Goal: Task Accomplishment & Management: Manage account settings

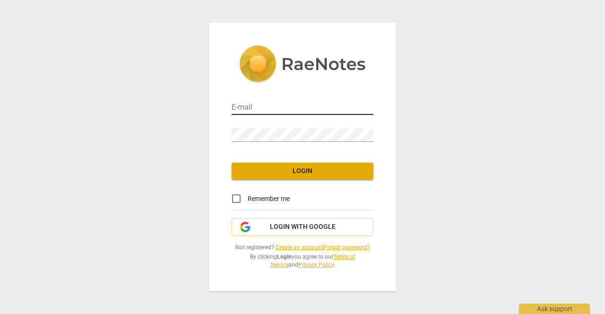
click at [241, 107] on input "email" at bounding box center [302, 108] width 142 height 14
type input "[EMAIL_ADDRESS][DOMAIN_NAME]"
click at [279, 169] on span "Login" at bounding box center [302, 170] width 127 height 9
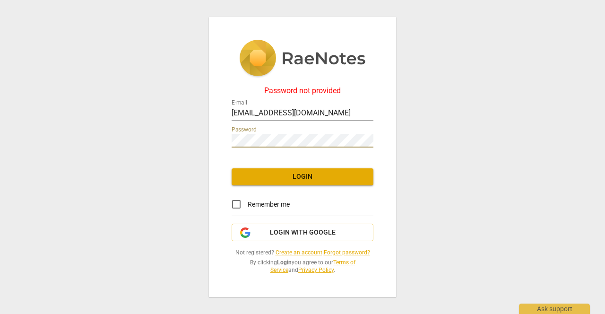
click at [297, 176] on span "Login" at bounding box center [302, 176] width 127 height 9
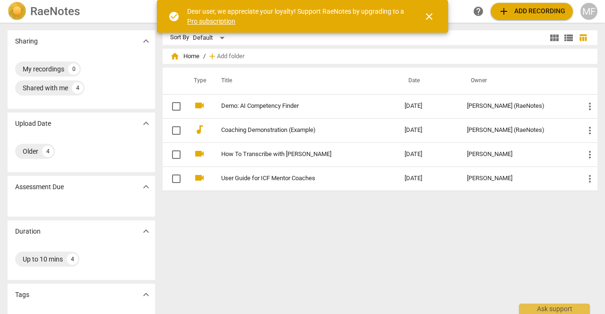
click at [430, 16] on span "close" at bounding box center [428, 16] width 11 height 11
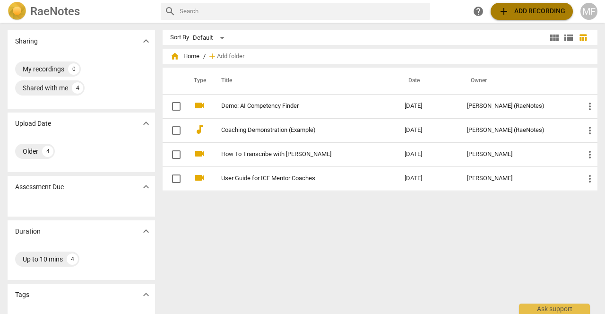
click at [520, 10] on span "add Add recording" at bounding box center [531, 11] width 67 height 11
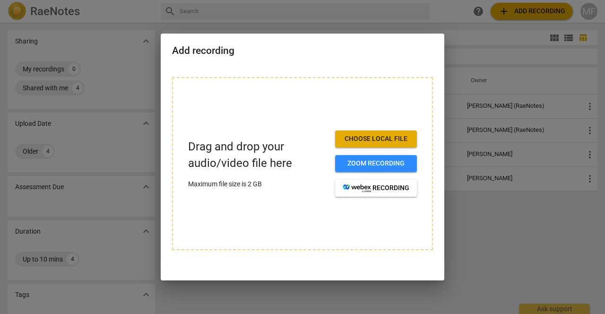
click at [380, 136] on span "Choose local file" at bounding box center [375, 138] width 67 height 9
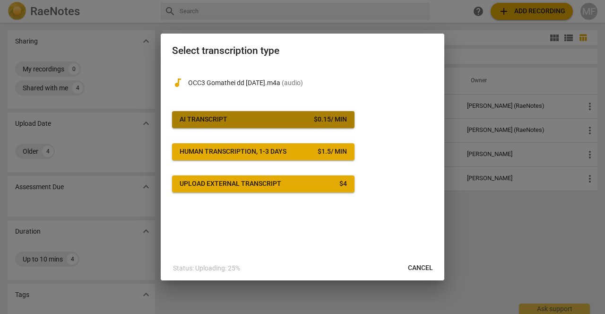
click at [305, 120] on span "AI Transcript $ 0.15 / min" at bounding box center [263, 119] width 167 height 9
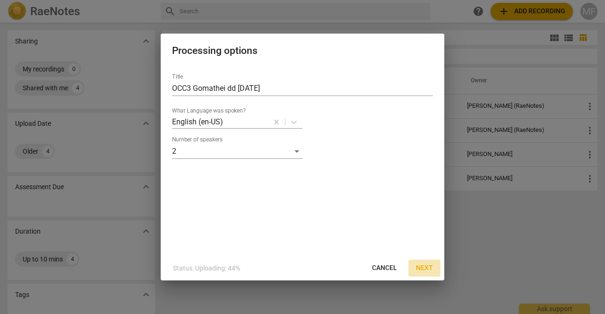
click at [423, 265] on span "Next" at bounding box center [424, 267] width 17 height 9
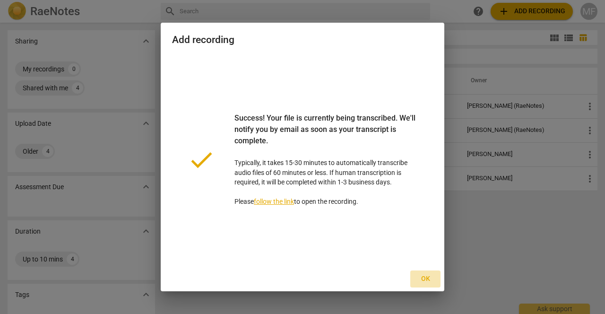
click at [426, 278] on span "Ok" at bounding box center [425, 278] width 15 height 9
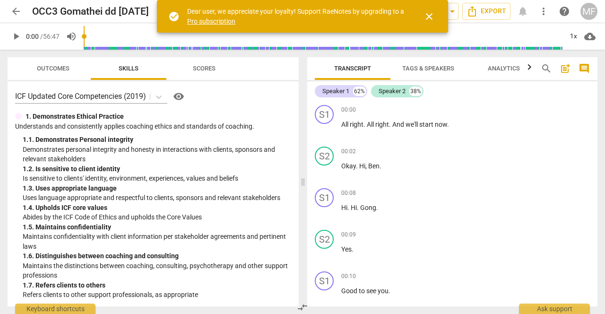
click at [431, 15] on span "close" at bounding box center [428, 16] width 11 height 11
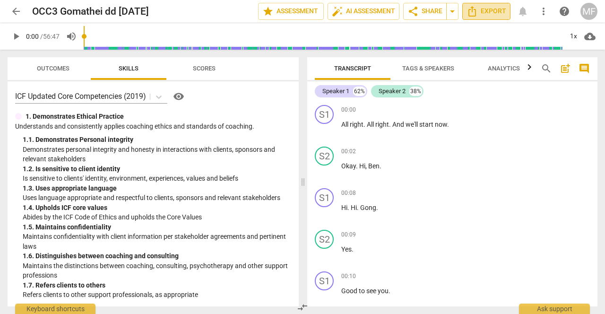
click at [480, 11] on span "Export" at bounding box center [486, 11] width 40 height 11
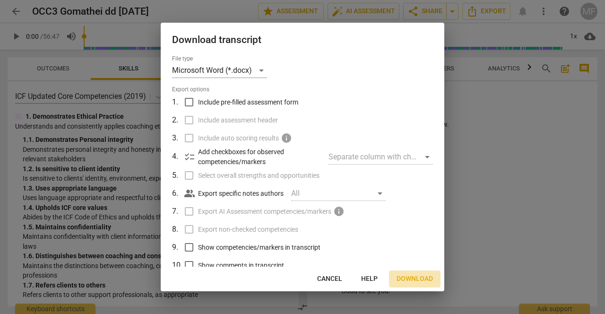
click at [414, 276] on span "Download" at bounding box center [414, 278] width 36 height 9
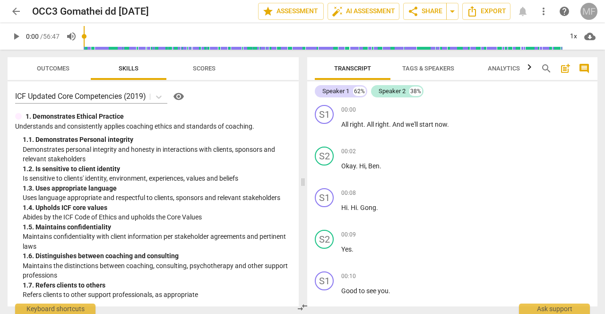
click at [588, 8] on div "MF" at bounding box center [588, 11] width 17 height 17
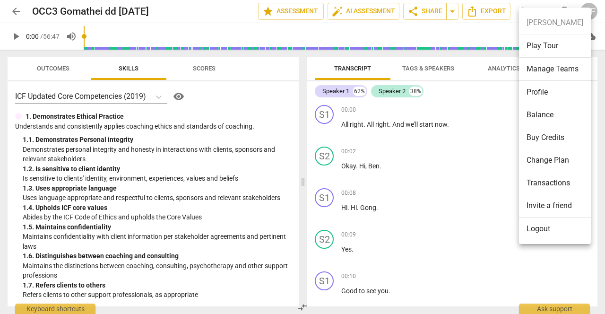
click at [545, 113] on li "Balance" at bounding box center [555, 114] width 72 height 23
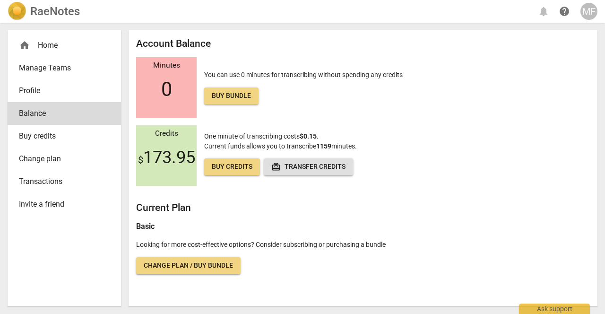
click at [540, 114] on div "Minutes 0 You can use 0 minutes for transcribing without spending any credits B…" at bounding box center [362, 87] width 453 height 60
click at [591, 11] on div "MF" at bounding box center [588, 11] width 17 height 17
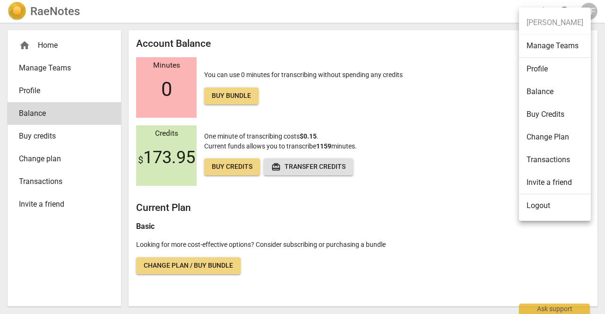
click at [539, 204] on li "Logout" at bounding box center [555, 205] width 72 height 23
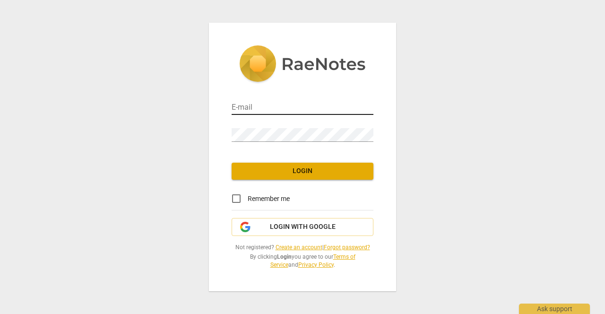
click at [248, 104] on input "email" at bounding box center [302, 108] width 142 height 14
type input "[EMAIL_ADDRESS][DOMAIN_NAME]"
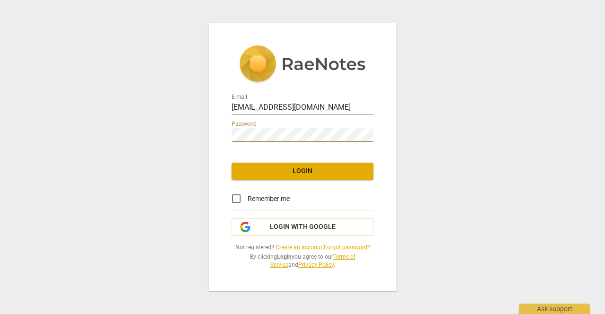
click at [286, 170] on span "Login" at bounding box center [302, 170] width 127 height 9
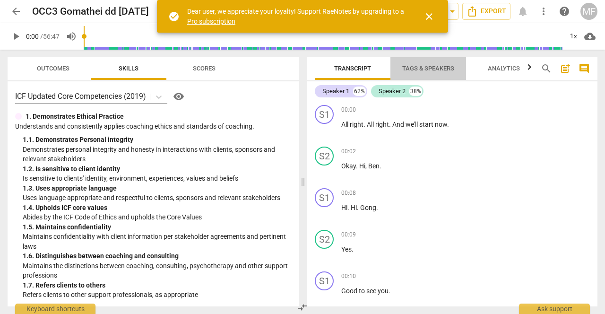
click at [417, 69] on span "Tags & Speakers" at bounding box center [428, 68] width 52 height 7
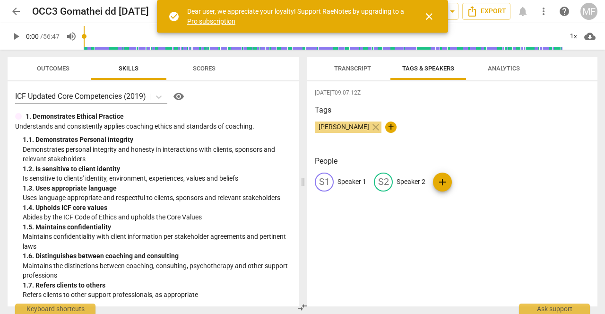
click at [367, 179] on div "S1 Speaker 1 S2 Speaker 2 add" at bounding box center [452, 185] width 275 height 26
click at [366, 182] on p "Speaker 1" at bounding box center [351, 182] width 29 height 10
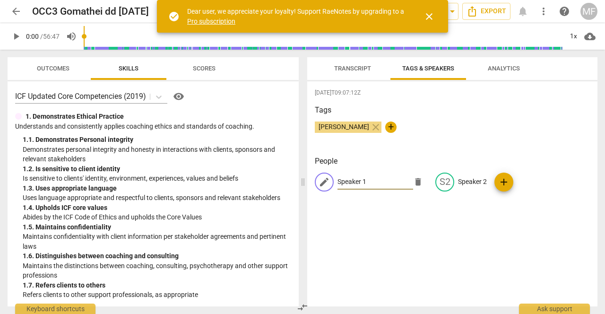
click at [368, 181] on input "Speaker 1" at bounding box center [375, 181] width 76 height 15
type input "Speaker 2"
click at [478, 181] on p "Speaker 2" at bounding box center [472, 182] width 29 height 10
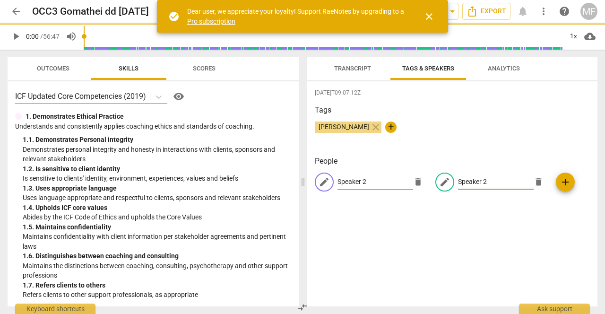
click at [481, 182] on div "edit Speaker 2 delete edit Speaker 2 delete add" at bounding box center [452, 185] width 275 height 26
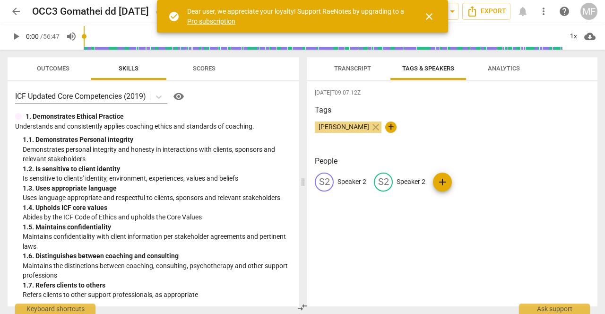
click at [426, 181] on div "S2 Speaker 2 S2 Speaker 2 add" at bounding box center [452, 185] width 275 height 26
click at [425, 181] on p "Speaker 2" at bounding box center [410, 182] width 29 height 10
click at [427, 181] on input "Speaker 2" at bounding box center [434, 181] width 76 height 15
type input "Speaker 1"
click at [351, 68] on span "Transcript" at bounding box center [352, 68] width 37 height 7
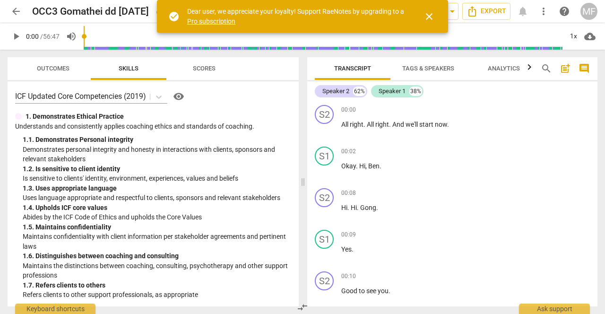
drag, startPoint x: 398, startPoint y: 89, endPoint x: 308, endPoint y: 88, distance: 89.8
click at [309, 88] on div "Speaker 2 62% Speaker 1 38% S2 play_arrow pause 00:00 + Add competency keyboard…" at bounding box center [452, 193] width 290 height 225
click at [428, 15] on span "close" at bounding box center [428, 16] width 11 height 11
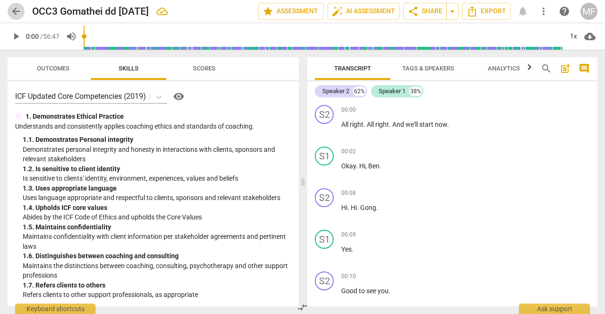
click at [17, 10] on span "arrow_back" at bounding box center [15, 11] width 11 height 11
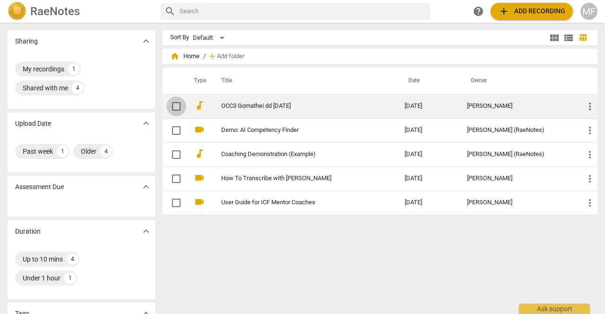
click at [179, 104] on input "checkbox" at bounding box center [176, 106] width 20 height 11
checkbox input "false"
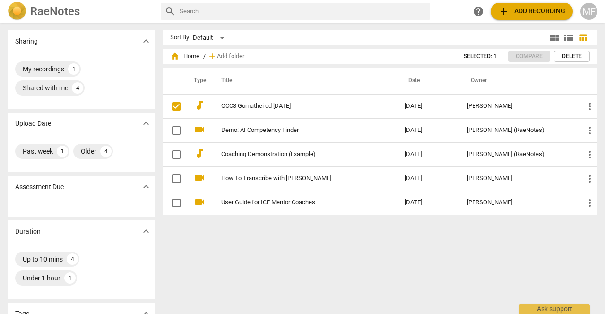
click at [572, 53] on span "Delete" at bounding box center [572, 56] width 20 height 8
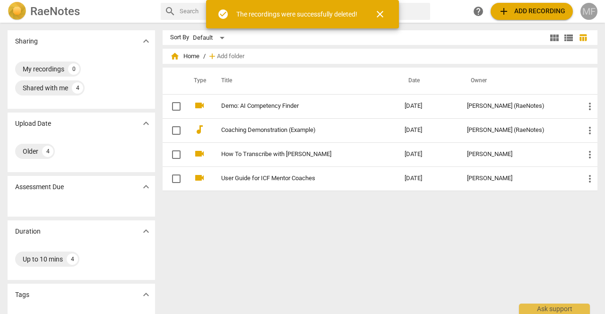
click at [591, 8] on div "MF" at bounding box center [588, 11] width 17 height 17
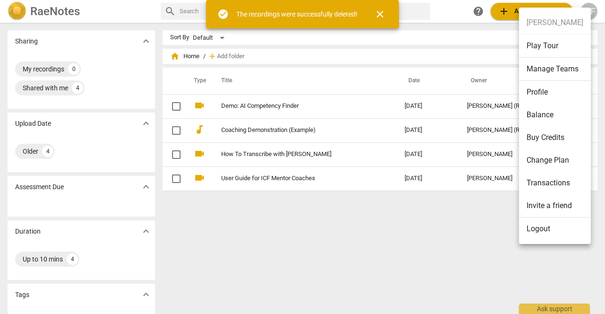
click at [540, 113] on li "Balance" at bounding box center [555, 114] width 72 height 23
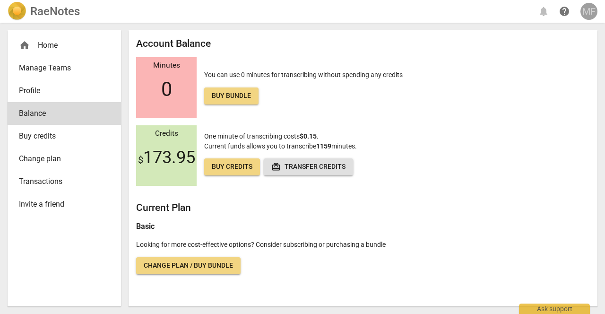
click at [591, 8] on div "MF" at bounding box center [588, 11] width 17 height 17
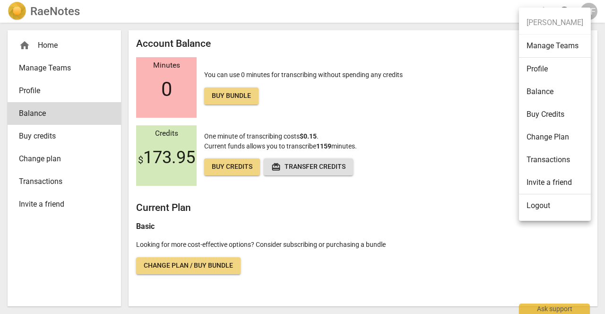
click at [542, 203] on li "Logout" at bounding box center [555, 205] width 72 height 23
